Goal: Navigation & Orientation: Find specific page/section

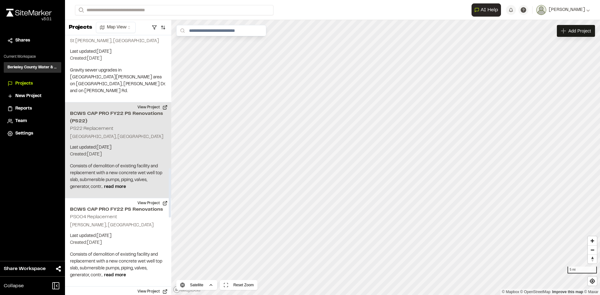
scroll to position [718, 0]
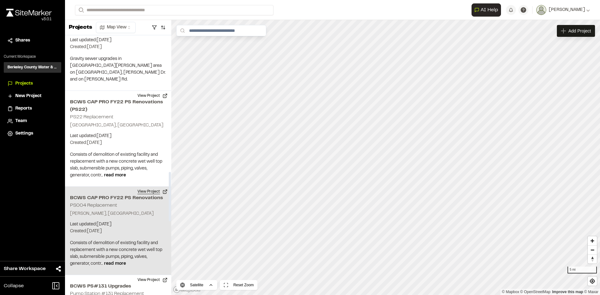
click at [149, 187] on button "View Project" at bounding box center [152, 192] width 37 height 10
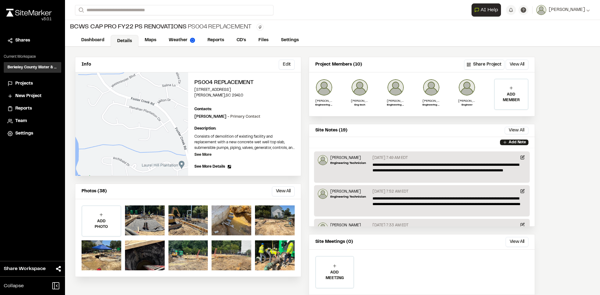
click at [221, 166] on span "See More Details" at bounding box center [209, 167] width 31 height 6
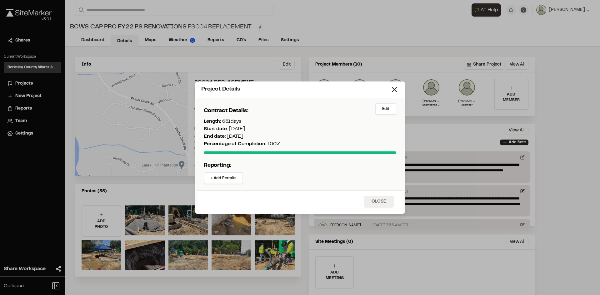
click at [374, 199] on button "Close" at bounding box center [379, 202] width 30 height 12
